Goal: Task Accomplishment & Management: Manage account settings

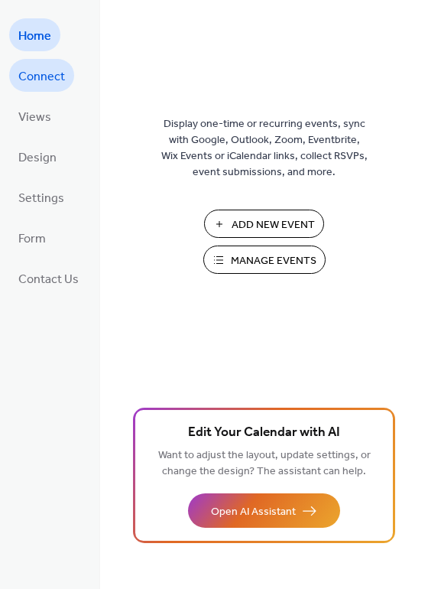
click at [49, 83] on span "Connect" at bounding box center [41, 77] width 47 height 24
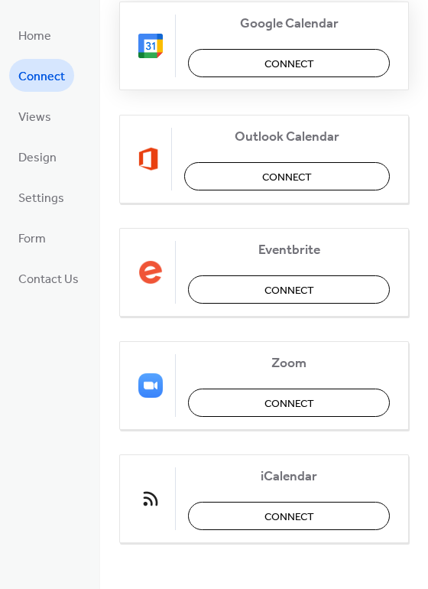
scroll to position [231, 0]
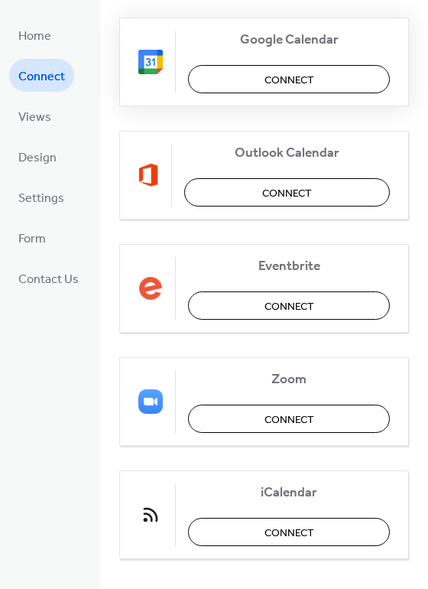
click at [252, 86] on button "Connect" at bounding box center [289, 79] width 202 height 28
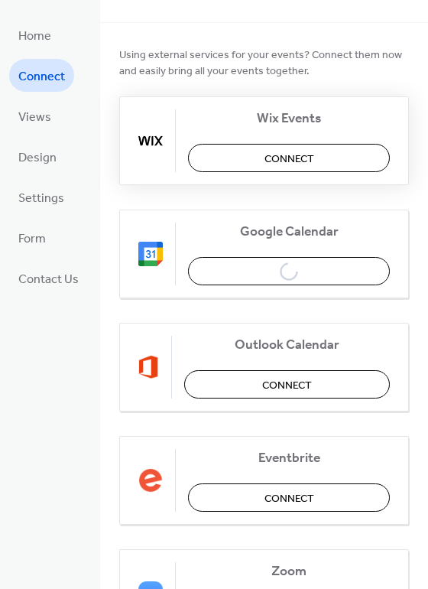
scroll to position [0, 0]
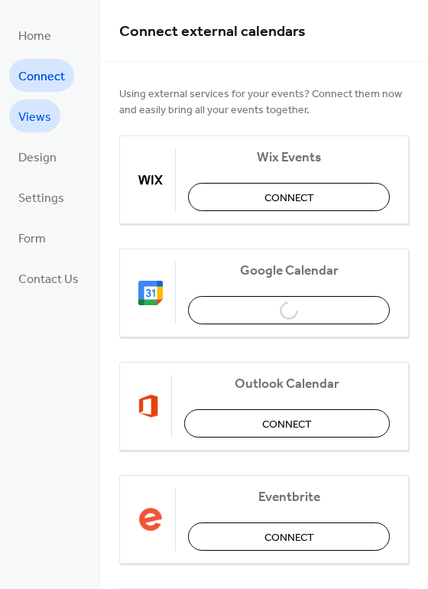
click at [44, 126] on span "Views" at bounding box center [34, 118] width 33 height 24
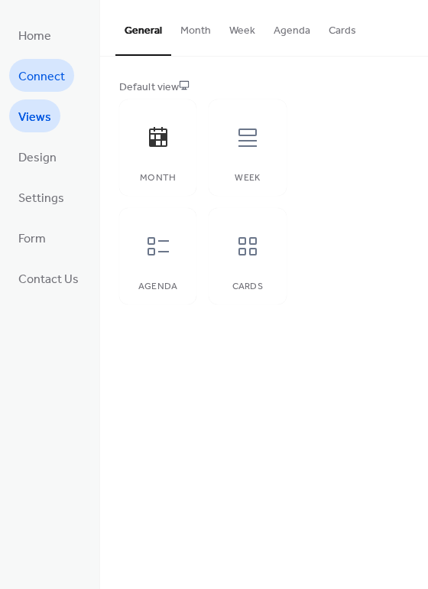
click at [31, 62] on link "Connect" at bounding box center [41, 75] width 65 height 33
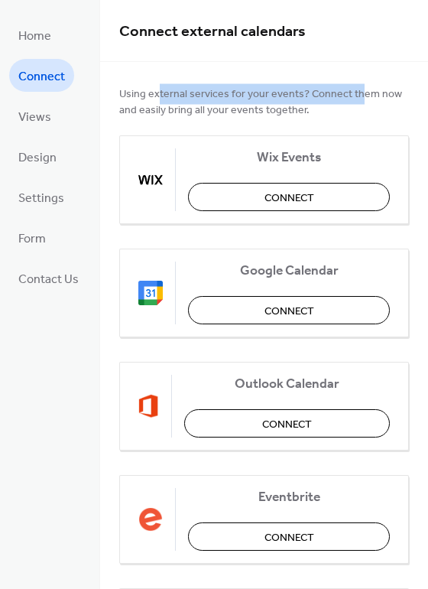
drag, startPoint x: 158, startPoint y: 96, endPoint x: 353, endPoint y: 87, distance: 194.5
click at [353, 87] on span "Using external services for your events? Connect them now and easily bring all …" at bounding box center [264, 102] width 290 height 32
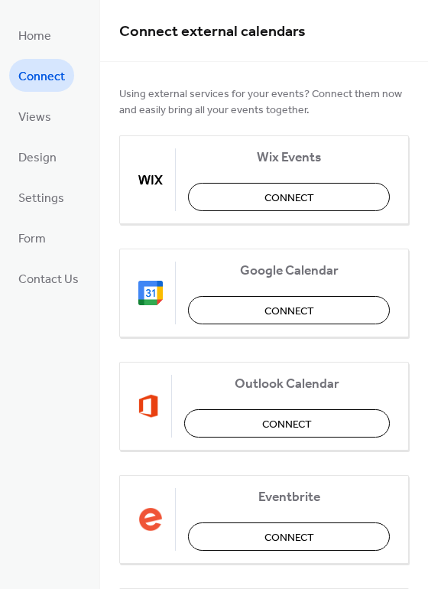
click at [374, 97] on span "Using external services for your events? Connect them now and easily bring all …" at bounding box center [264, 102] width 290 height 32
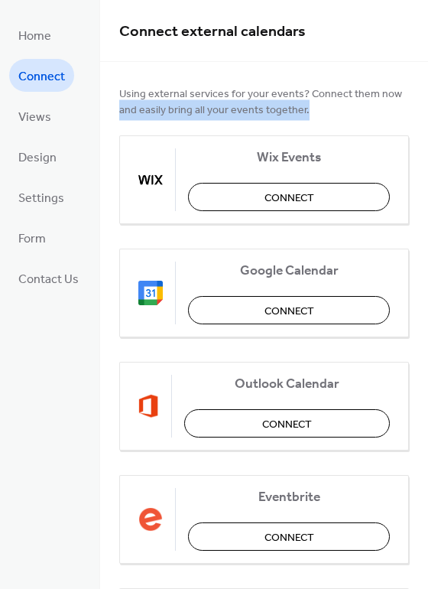
drag, startPoint x: 316, startPoint y: 109, endPoint x: 119, endPoint y: 114, distance: 197.4
click at [119, 114] on span "Using external services for your events? Connect them now and easily bring all …" at bounding box center [264, 102] width 290 height 32
click at [42, 193] on span "Settings" at bounding box center [41, 199] width 46 height 24
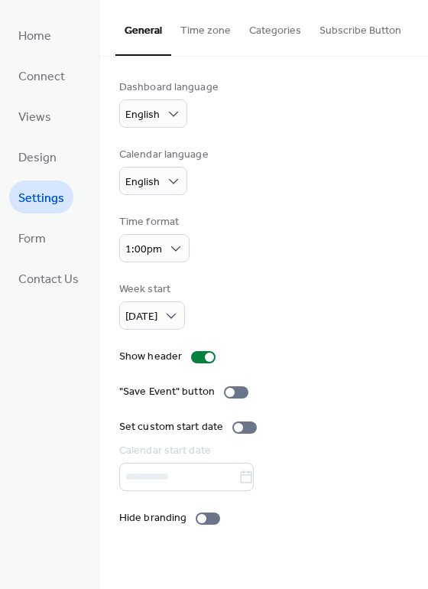
click at [210, 43] on button "Time zone" at bounding box center [205, 27] width 69 height 54
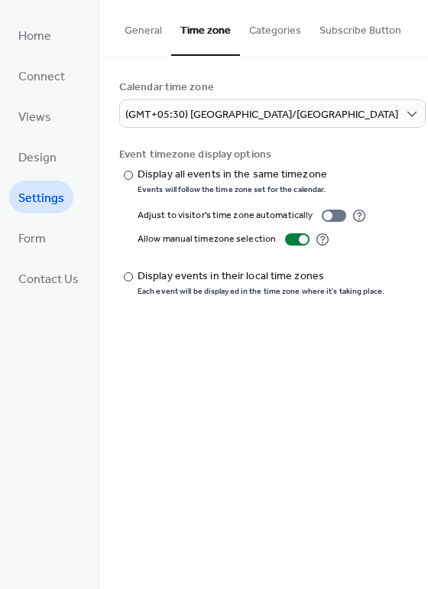
click at [261, 36] on button "Categories" at bounding box center [275, 27] width 70 height 54
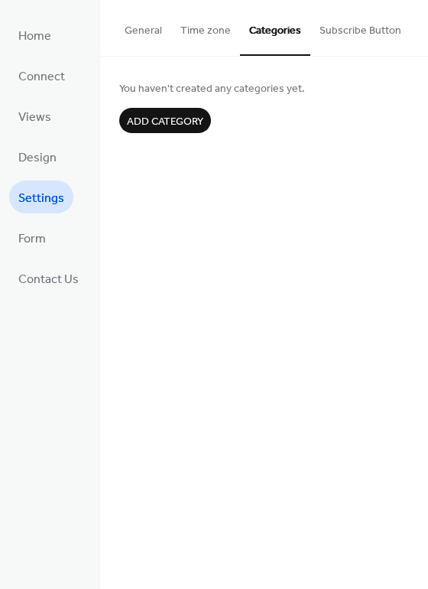
click at [366, 26] on button "Subscribe Button" at bounding box center [361, 27] width 100 height 54
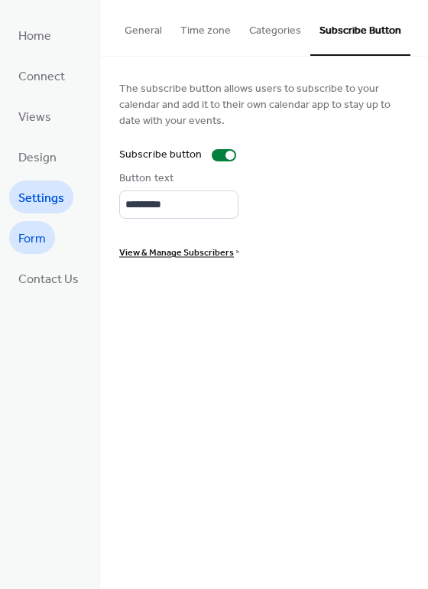
click at [33, 238] on span "Form" at bounding box center [32, 239] width 28 height 24
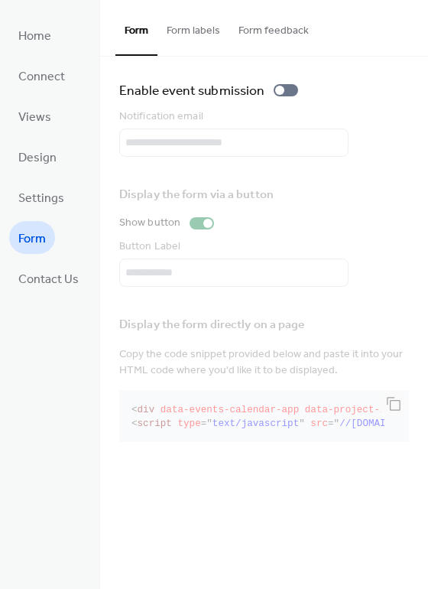
click at [197, 40] on button "Form labels" at bounding box center [194, 27] width 72 height 54
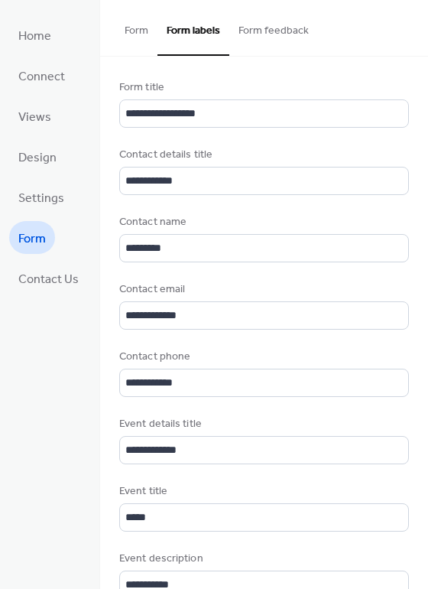
click at [262, 31] on button "Form feedback" at bounding box center [273, 27] width 89 height 54
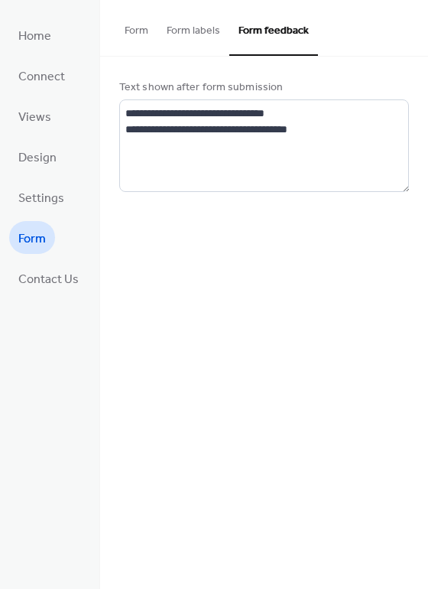
click at [135, 34] on button "Form" at bounding box center [136, 27] width 42 height 54
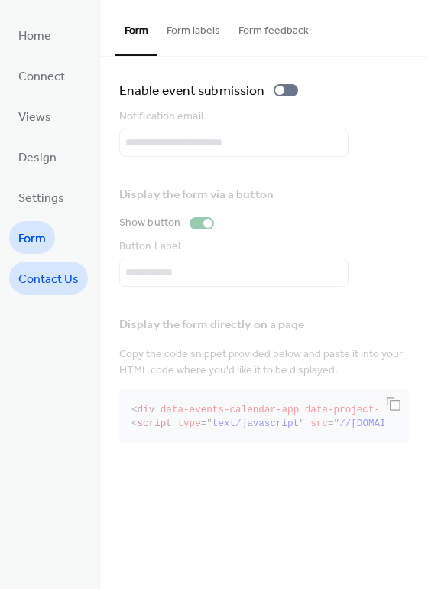
click at [41, 275] on span "Contact Us" at bounding box center [48, 280] width 60 height 24
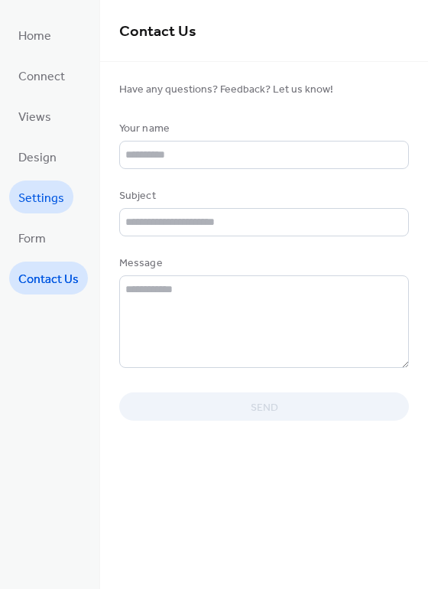
click at [43, 209] on link "Settings" at bounding box center [41, 197] width 64 height 33
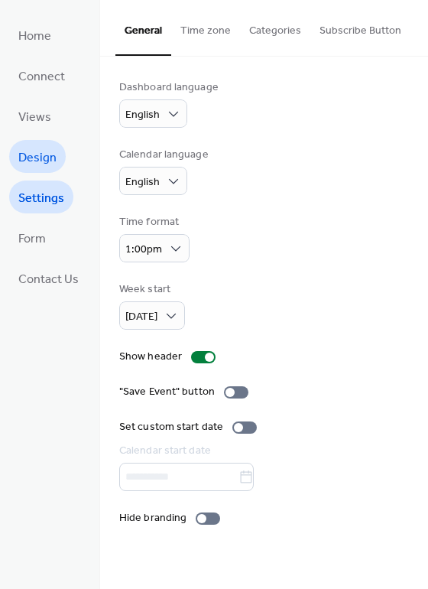
click at [37, 158] on span "Design" at bounding box center [37, 158] width 38 height 24
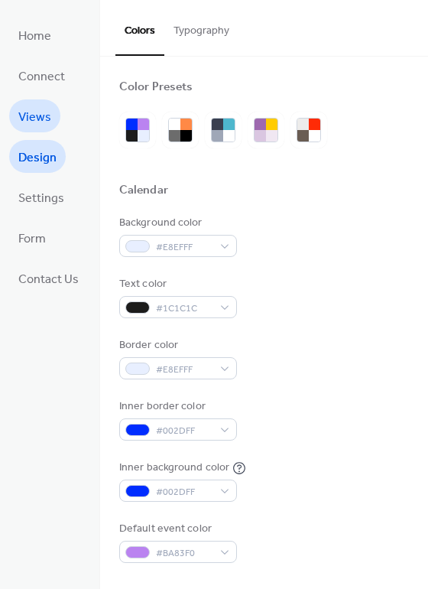
click at [50, 115] on link "Views" at bounding box center [34, 115] width 51 height 33
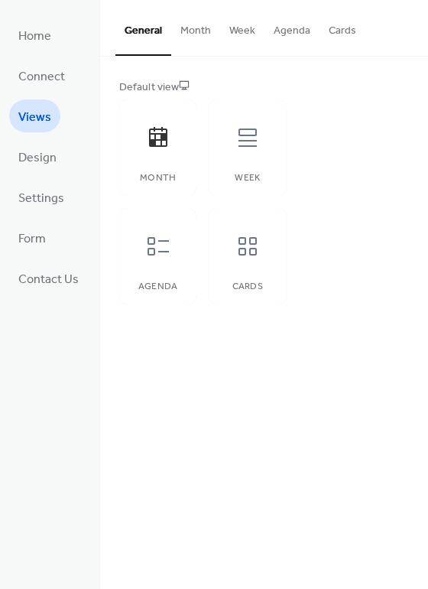
click at [204, 31] on button "Month" at bounding box center [195, 27] width 49 height 54
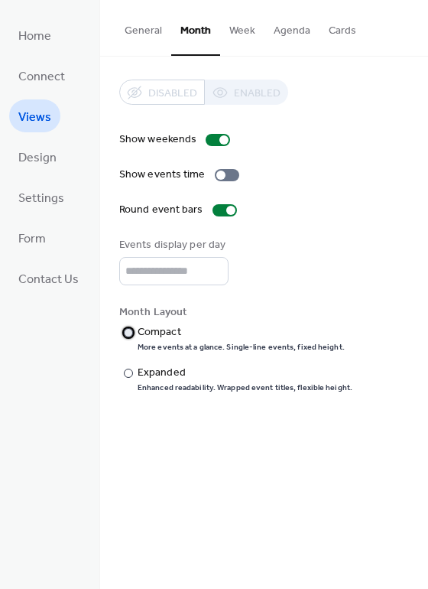
click at [134, 333] on label "​ Compact More events at a glance. Single-line events, fixed height." at bounding box center [235, 338] width 233 height 28
click at [242, 37] on button "Week" at bounding box center [242, 27] width 44 height 54
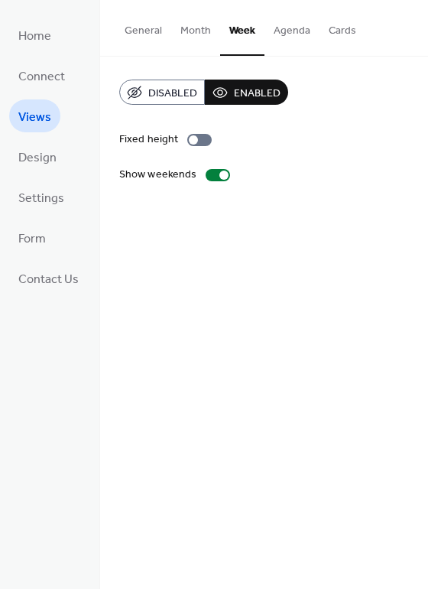
click at [272, 38] on button "Agenda" at bounding box center [292, 27] width 55 height 54
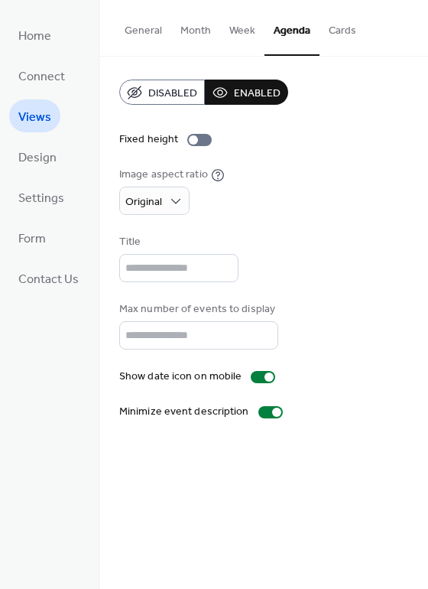
click at [322, 38] on button "Cards" at bounding box center [343, 27] width 46 height 54
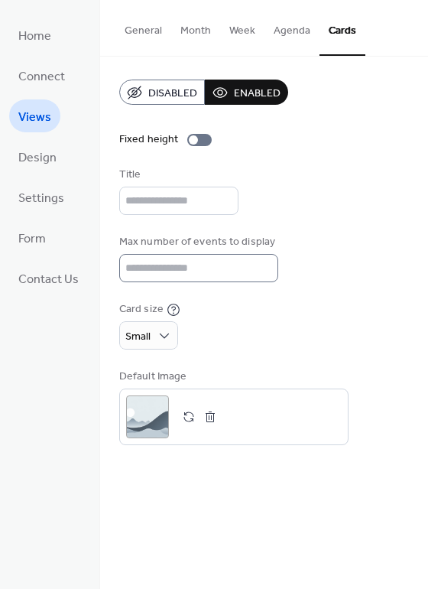
scroll to position [2, 0]
click at [228, 34] on button "Week" at bounding box center [242, 27] width 44 height 54
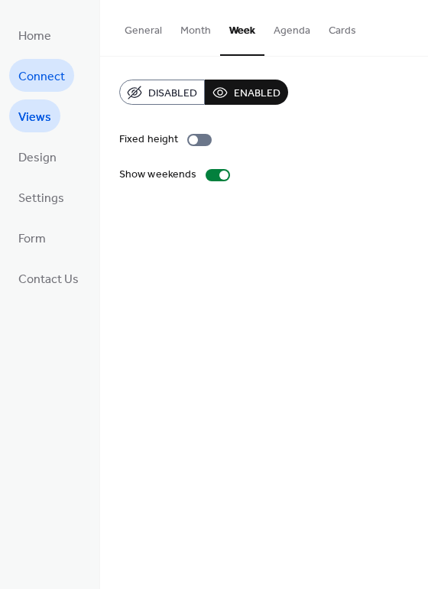
click at [41, 70] on span "Connect" at bounding box center [41, 77] width 47 height 24
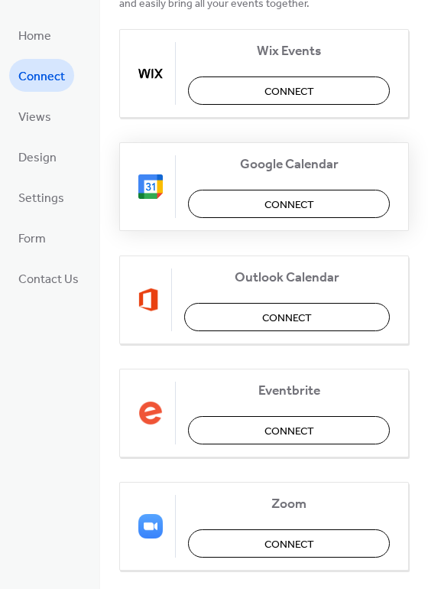
scroll to position [117, 0]
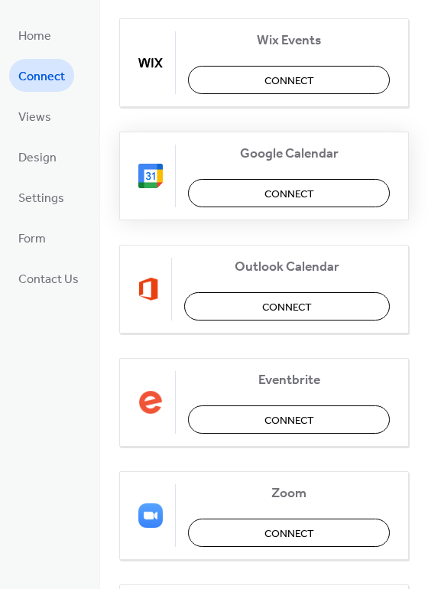
click at [281, 203] on span "Connect" at bounding box center [290, 195] width 50 height 16
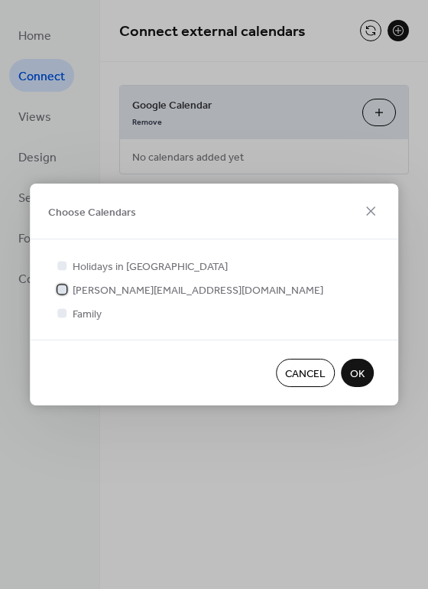
click at [62, 290] on div at bounding box center [61, 289] width 9 height 9
click at [362, 367] on span "OK" at bounding box center [357, 374] width 15 height 16
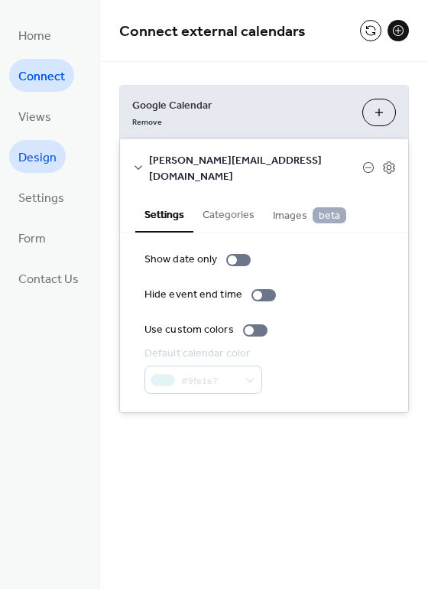
click at [48, 151] on span "Design" at bounding box center [37, 158] width 38 height 24
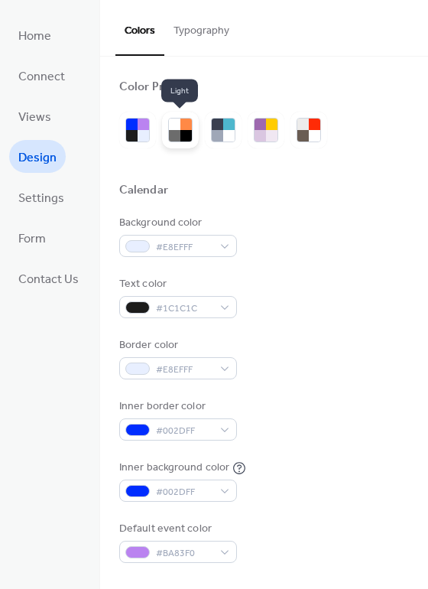
click at [184, 131] on div at bounding box center [186, 135] width 11 height 11
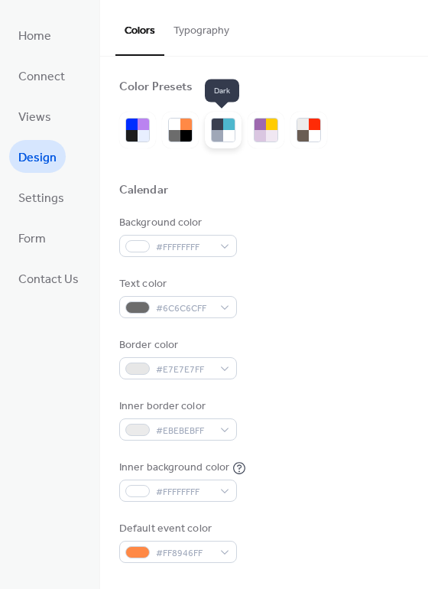
click at [226, 132] on div at bounding box center [228, 135] width 11 height 11
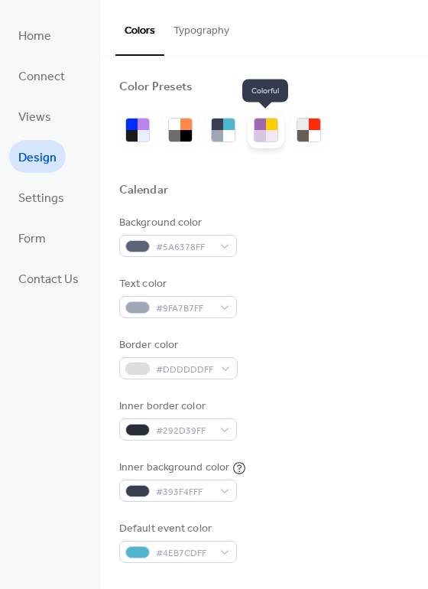
click at [258, 132] on div at bounding box center [260, 135] width 11 height 11
click at [301, 130] on div at bounding box center [303, 135] width 11 height 11
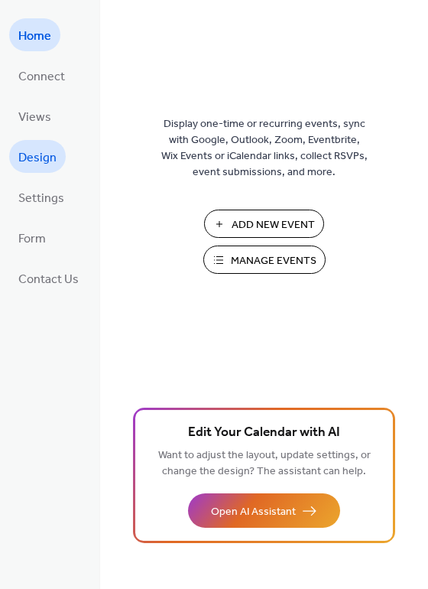
click at [33, 167] on span "Design" at bounding box center [37, 158] width 38 height 24
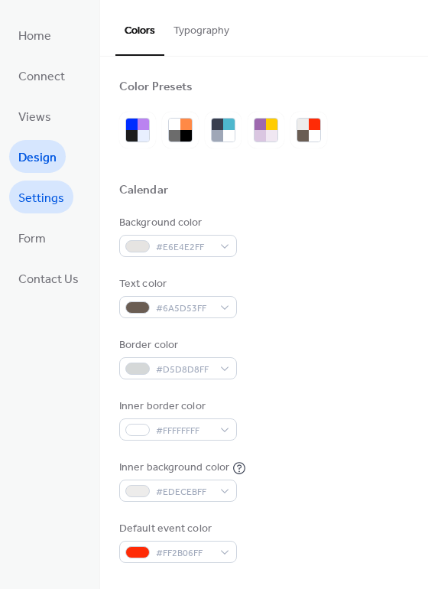
click at [42, 200] on span "Settings" at bounding box center [41, 199] width 46 height 24
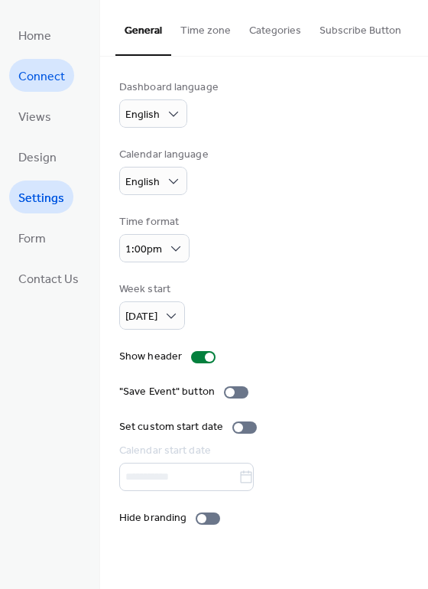
click at [31, 83] on span "Connect" at bounding box center [41, 77] width 47 height 24
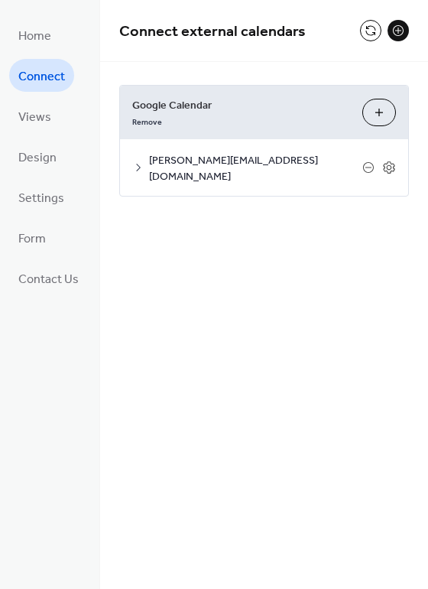
click at [376, 112] on button "Choose Calendars" at bounding box center [380, 113] width 34 height 28
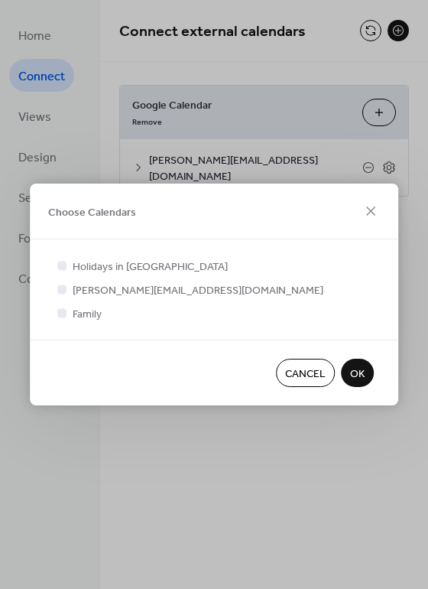
click at [316, 369] on span "Cancel" at bounding box center [305, 374] width 41 height 16
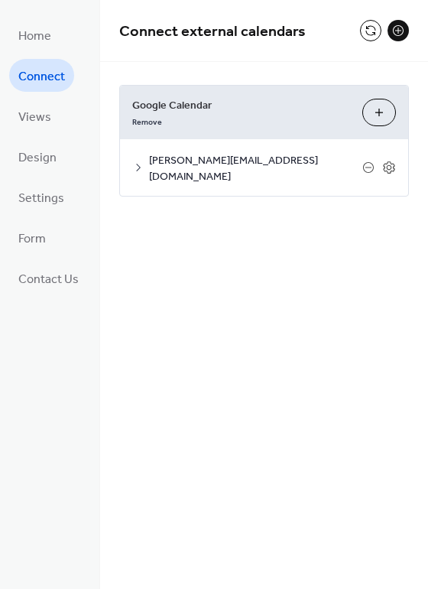
click at [138, 164] on icon at bounding box center [138, 167] width 12 height 12
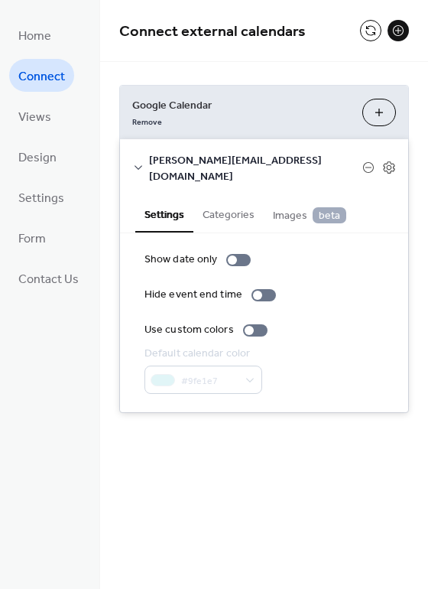
click at [227, 207] on button "Categories" at bounding box center [229, 213] width 70 height 35
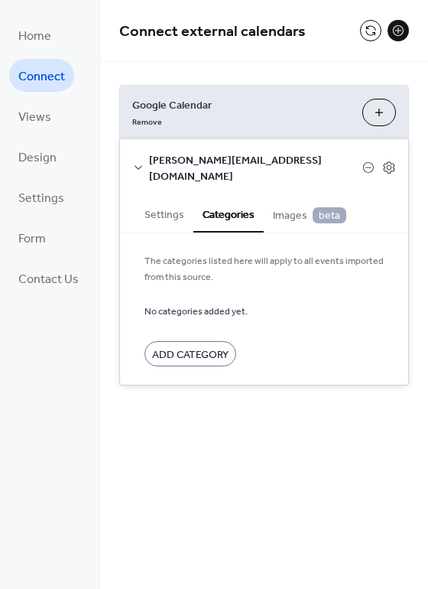
click at [280, 211] on button "Images beta" at bounding box center [310, 214] width 92 height 36
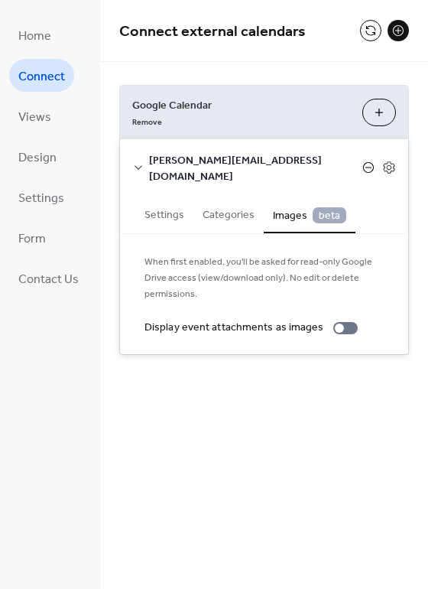
click at [366, 161] on icon at bounding box center [369, 167] width 12 height 12
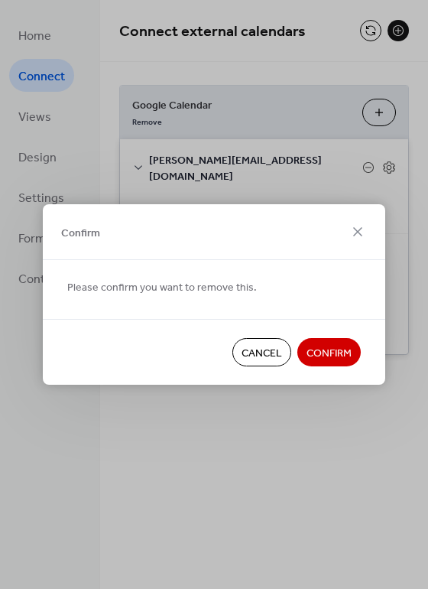
click at [347, 359] on span "Confirm" at bounding box center [329, 354] width 45 height 16
